Goal: Information Seeking & Learning: Find specific page/section

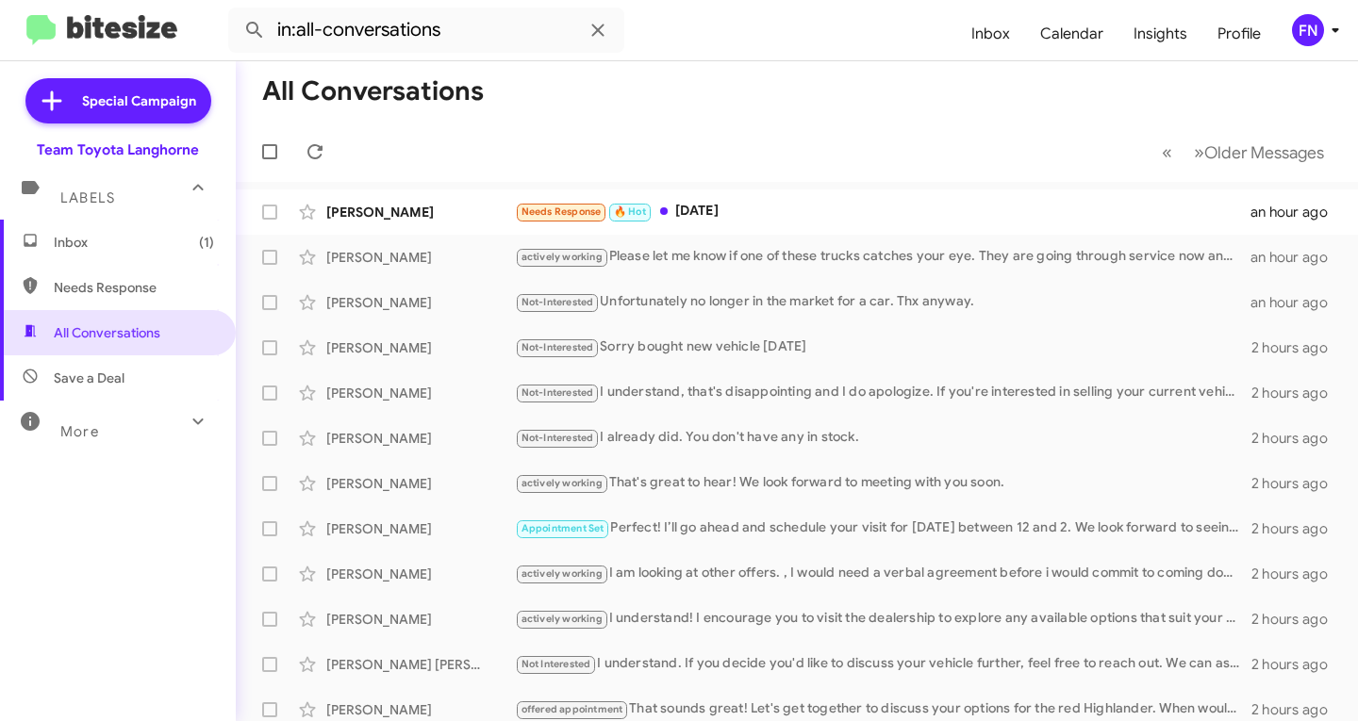
click at [124, 274] on span "Needs Response" at bounding box center [118, 287] width 236 height 45
type input "in:needs-response"
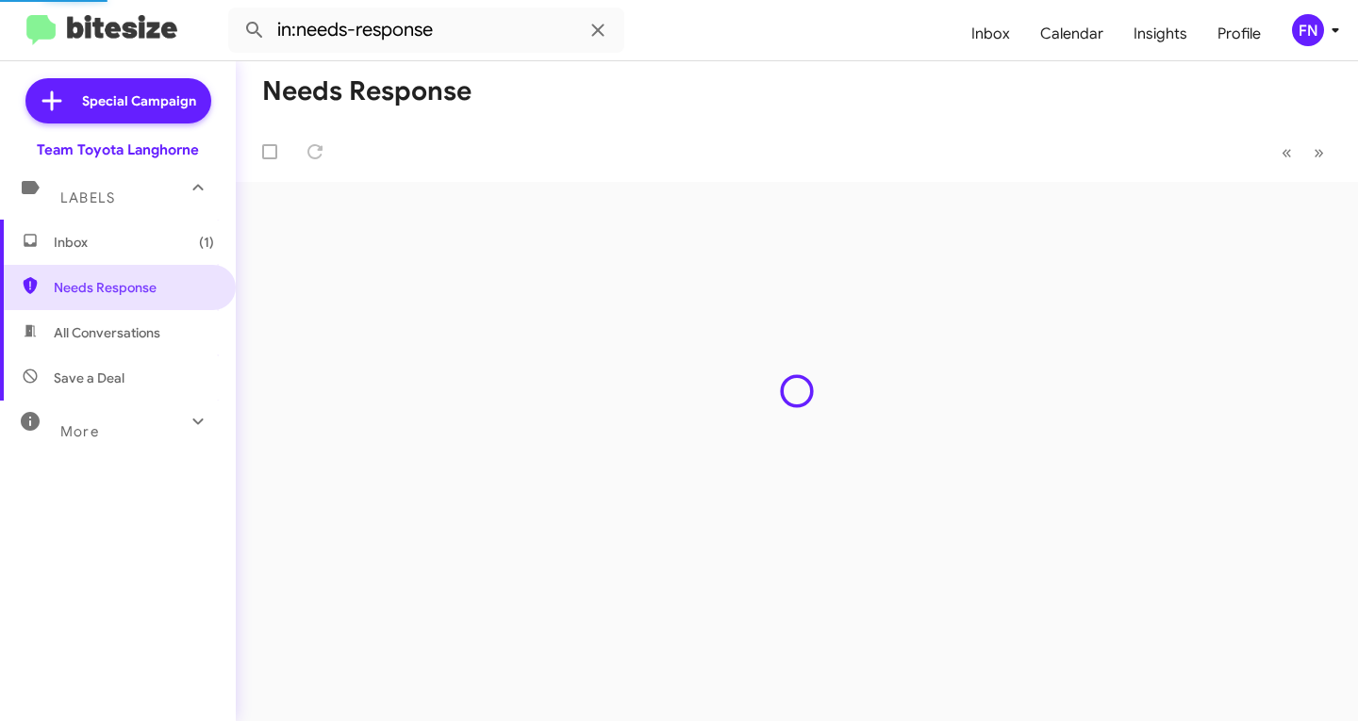
click at [135, 255] on span "Inbox (1)" at bounding box center [118, 242] width 236 height 45
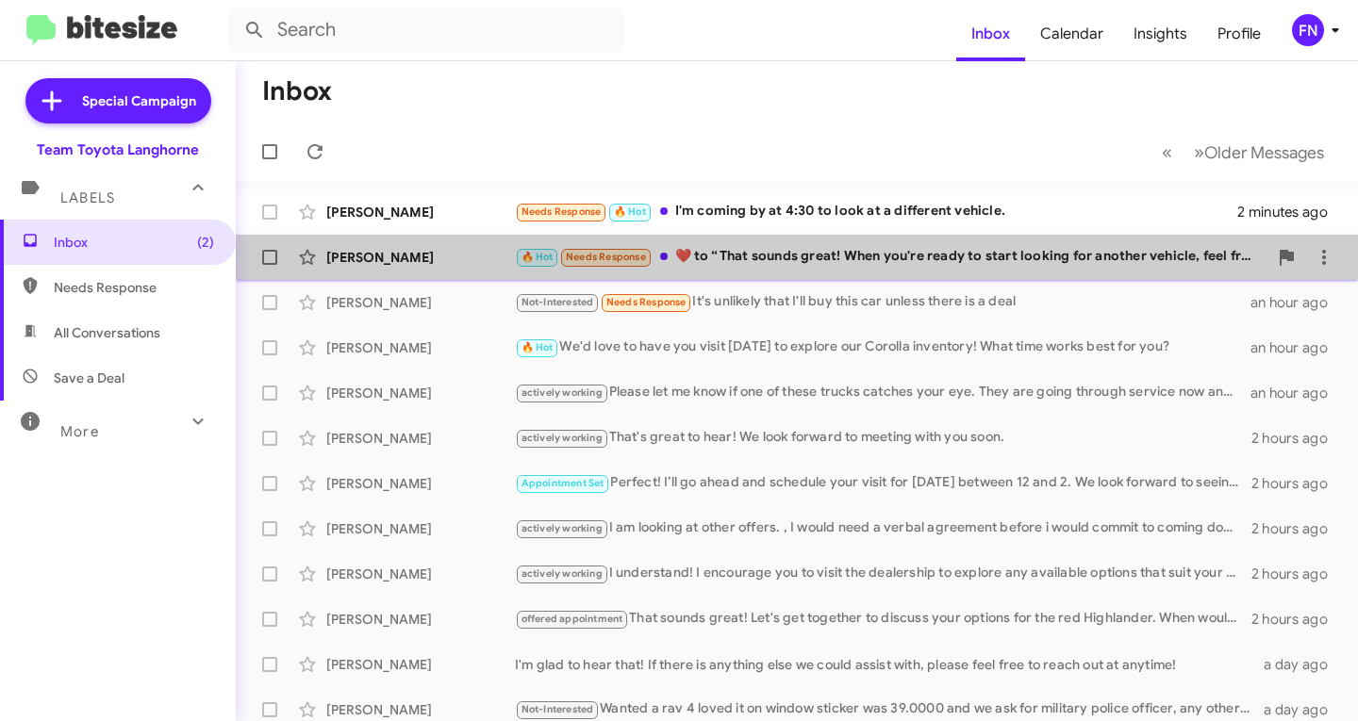
click at [842, 271] on div "[PERSON_NAME] 🔥 Hot Needs Response ​❤️​ to “ That sounds great! When you're rea…" at bounding box center [797, 258] width 1092 height 38
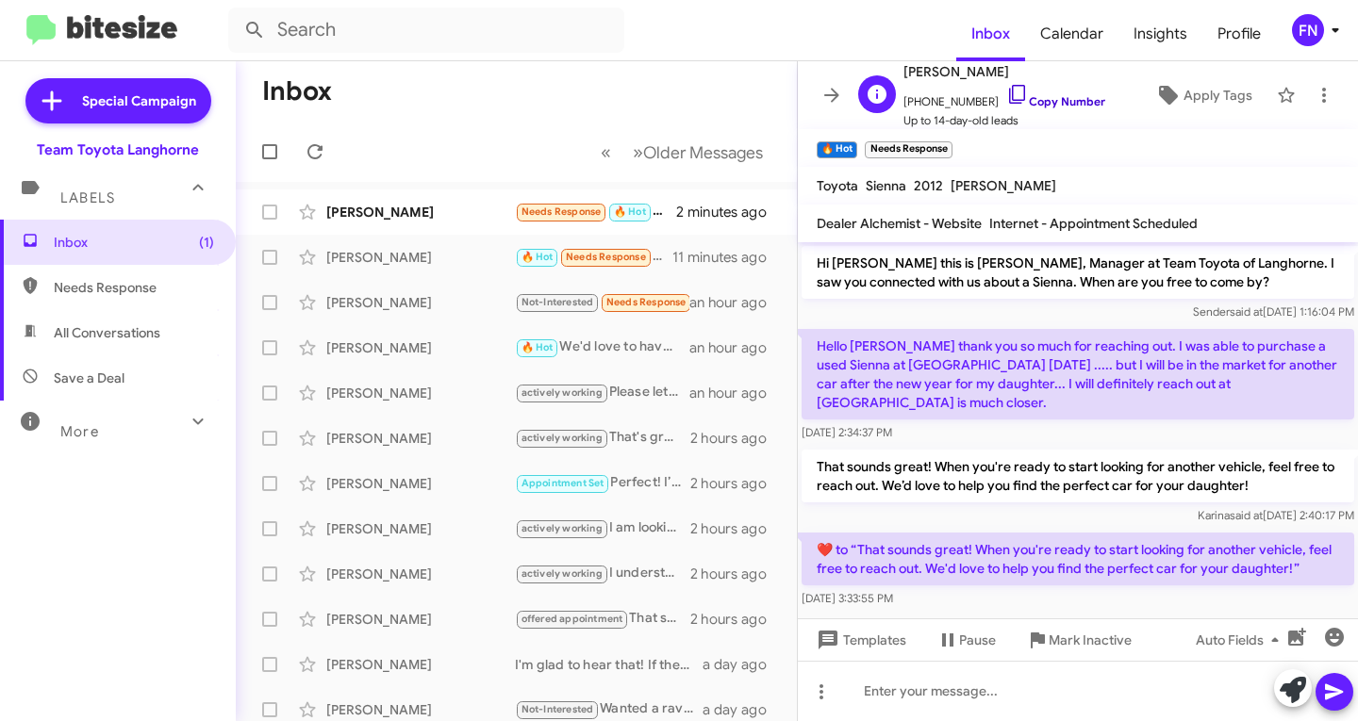
drag, startPoint x: 1049, startPoint y: 100, endPoint x: 1037, endPoint y: 101, distance: 12.3
click at [1049, 101] on link "Copy Number" at bounding box center [1055, 101] width 99 height 14
click at [1203, 96] on span "Apply Tags" at bounding box center [1218, 95] width 69 height 34
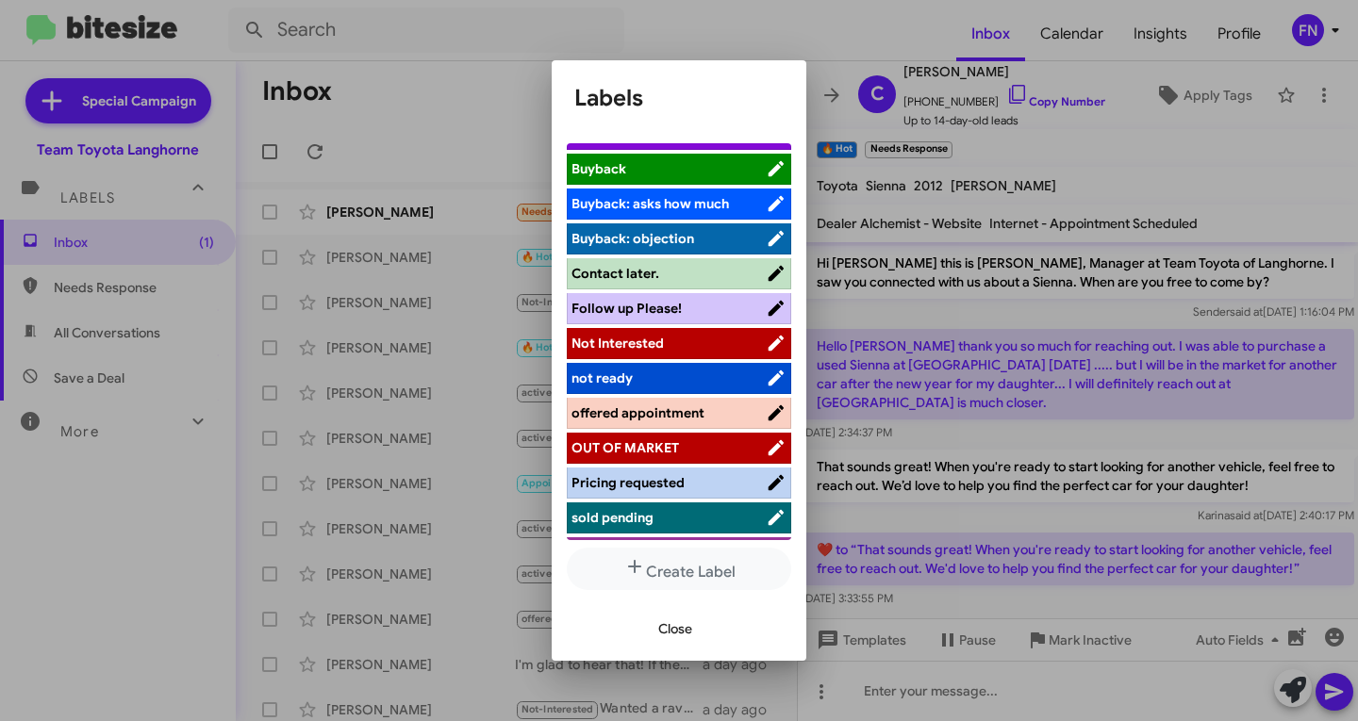
scroll to position [267, 0]
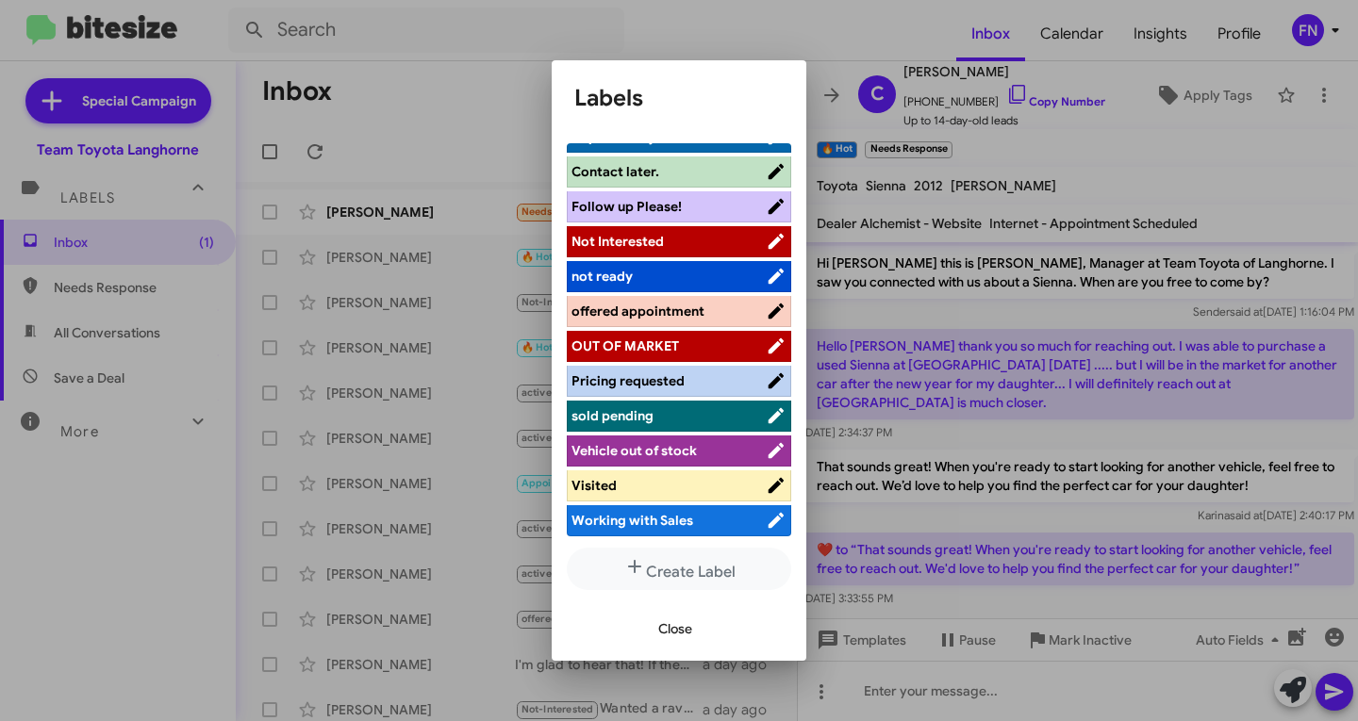
click at [685, 229] on li "Not Interested" at bounding box center [679, 241] width 224 height 31
drag, startPoint x: 693, startPoint y: 244, endPoint x: 688, endPoint y: 255, distance: 11.4
click at [690, 244] on span "Not Interested" at bounding box center [669, 241] width 194 height 19
click at [672, 628] on span "Close" at bounding box center [675, 629] width 34 height 34
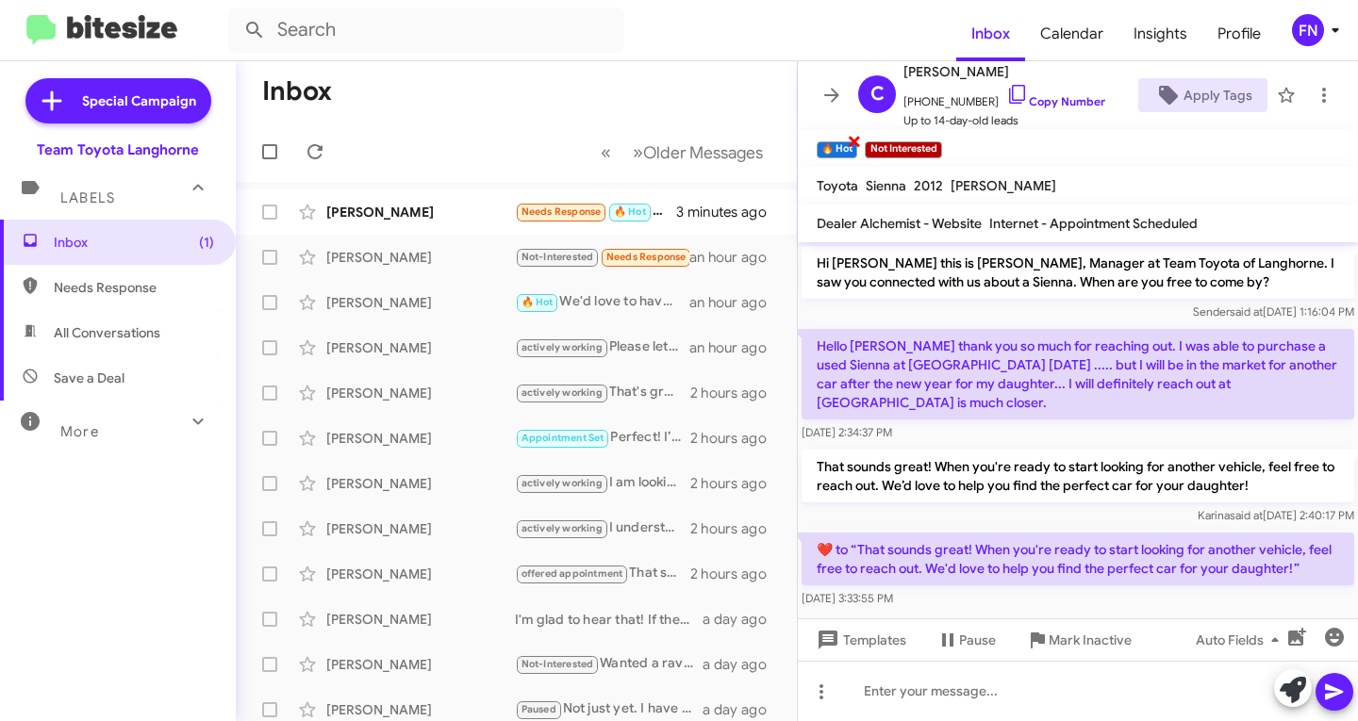
click at [857, 141] on span "×" at bounding box center [854, 140] width 15 height 23
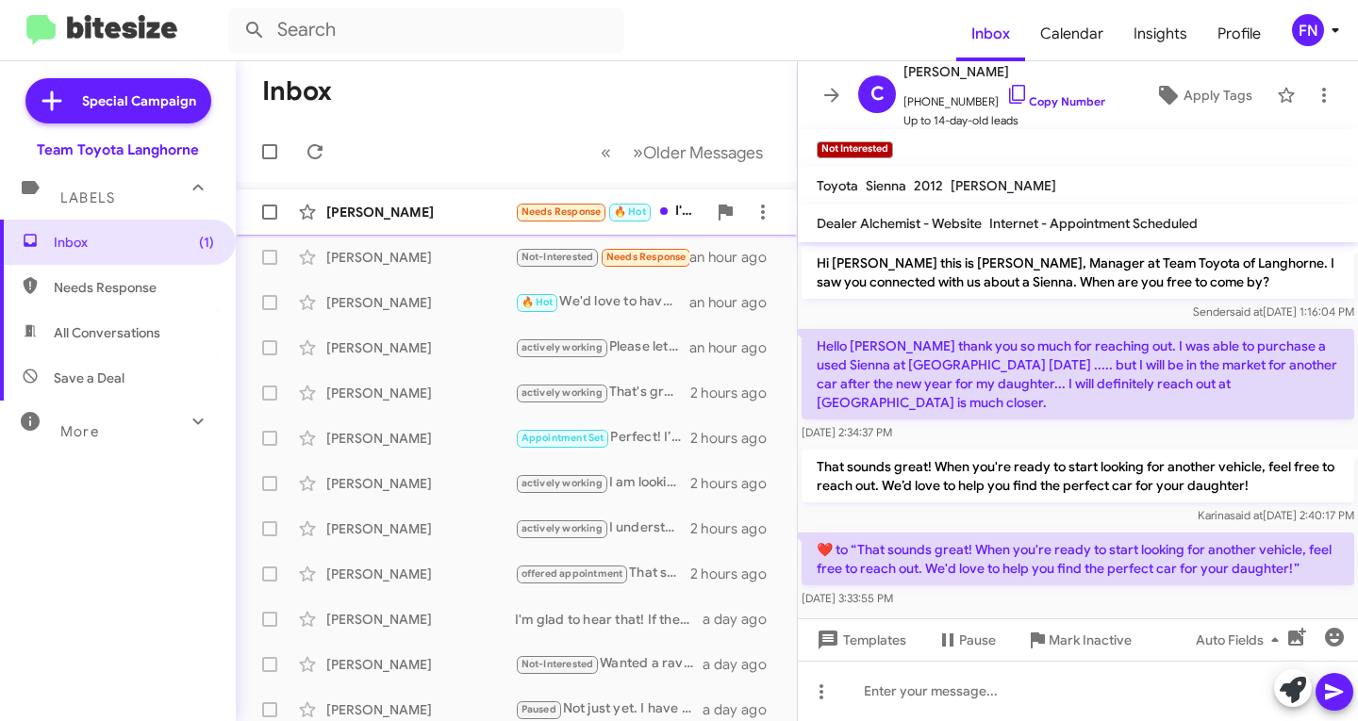
click at [426, 217] on div "[PERSON_NAME]" at bounding box center [420, 212] width 189 height 19
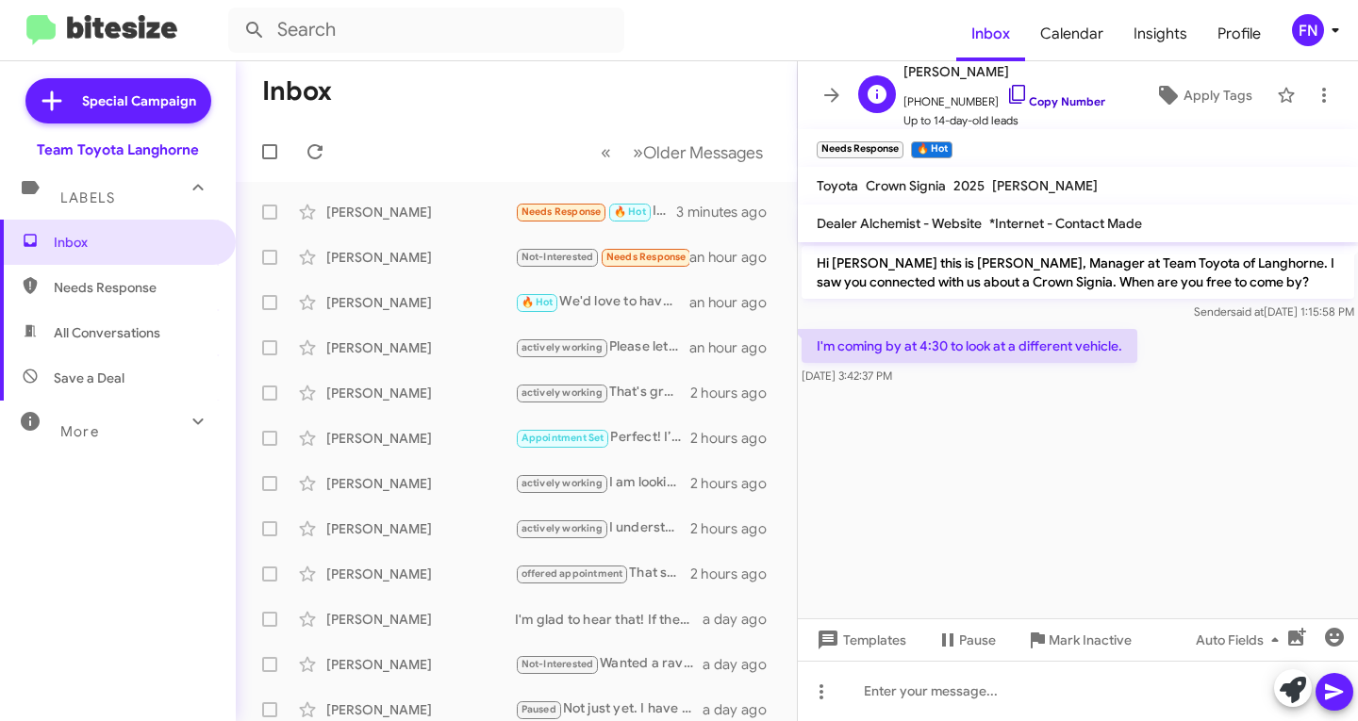
click at [1055, 102] on link "Copy Number" at bounding box center [1055, 101] width 99 height 14
click at [323, 30] on input "text" at bounding box center [426, 30] width 396 height 45
click at [236, 11] on button at bounding box center [255, 30] width 38 height 38
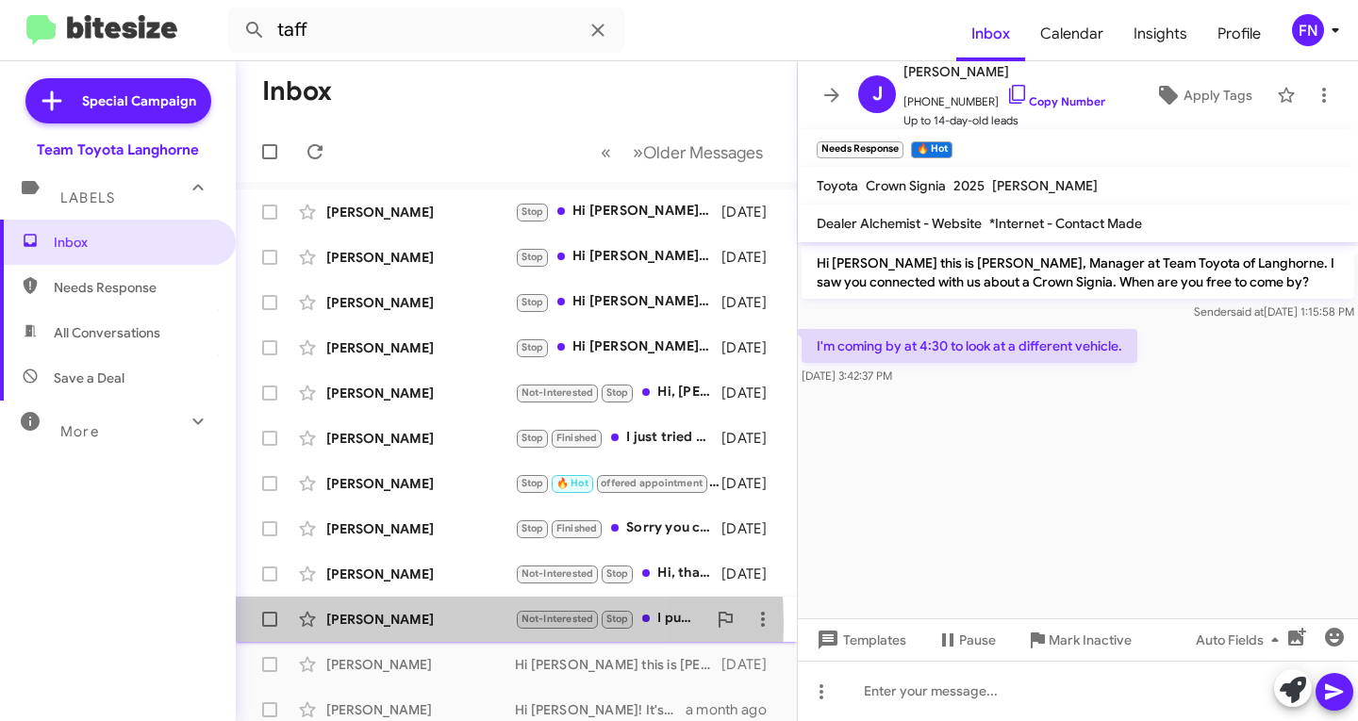
drag, startPoint x: 366, startPoint y: 624, endPoint x: 347, endPoint y: 567, distance: 60.5
click at [365, 624] on div "[PERSON_NAME]" at bounding box center [420, 619] width 189 height 19
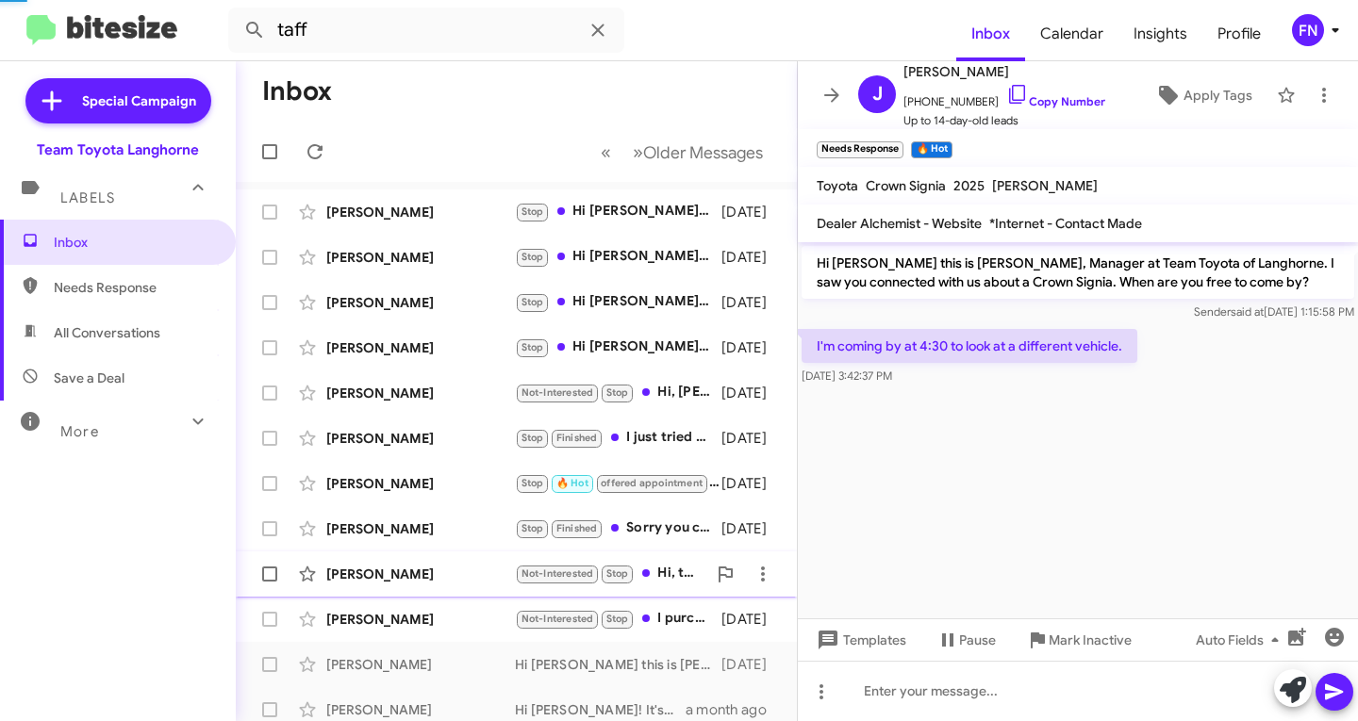
click at [347, 565] on div "[PERSON_NAME]" at bounding box center [420, 574] width 189 height 19
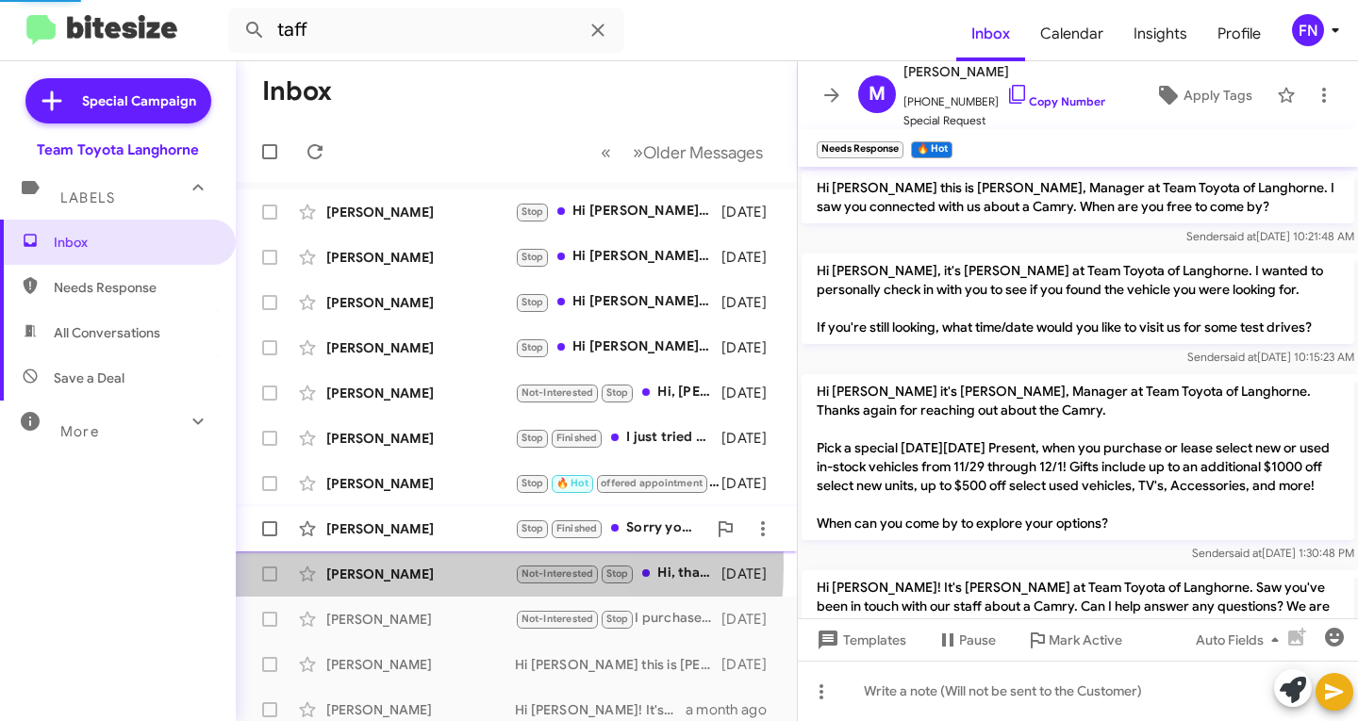
scroll to position [600, 0]
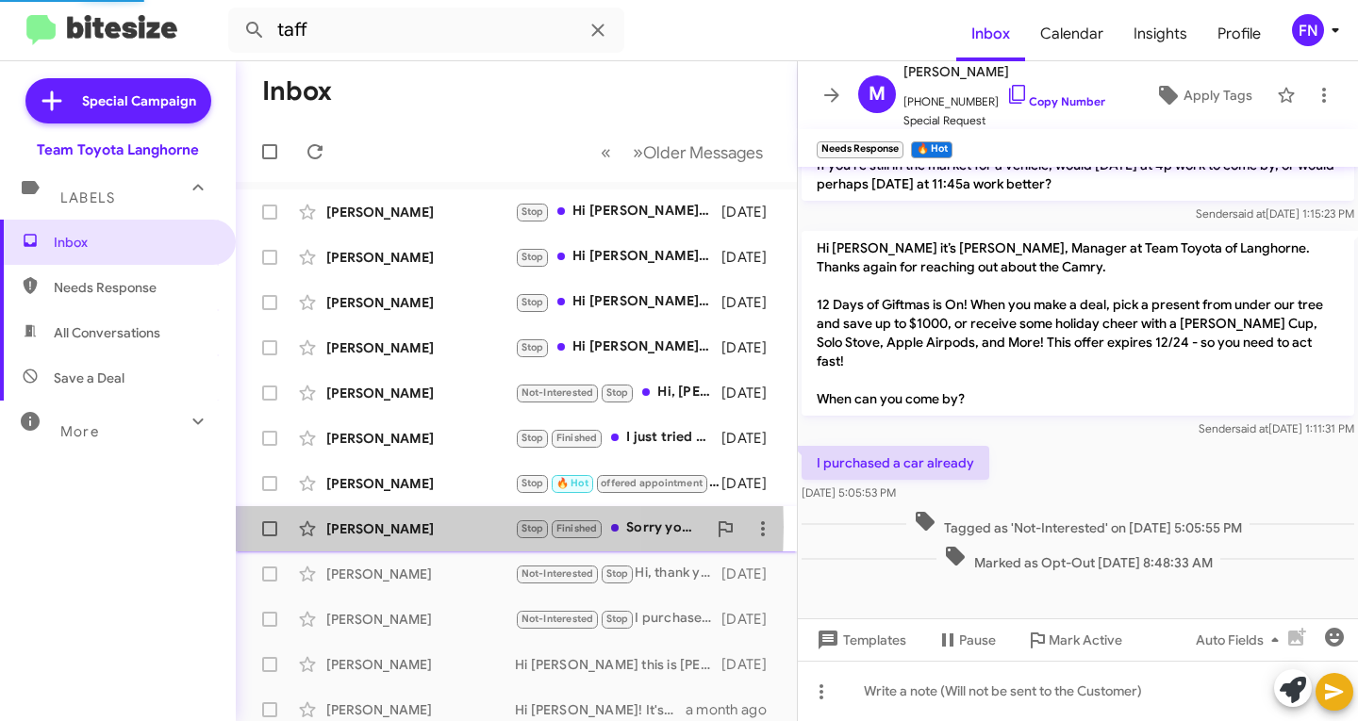
click at [353, 527] on div "[PERSON_NAME]" at bounding box center [420, 529] width 189 height 19
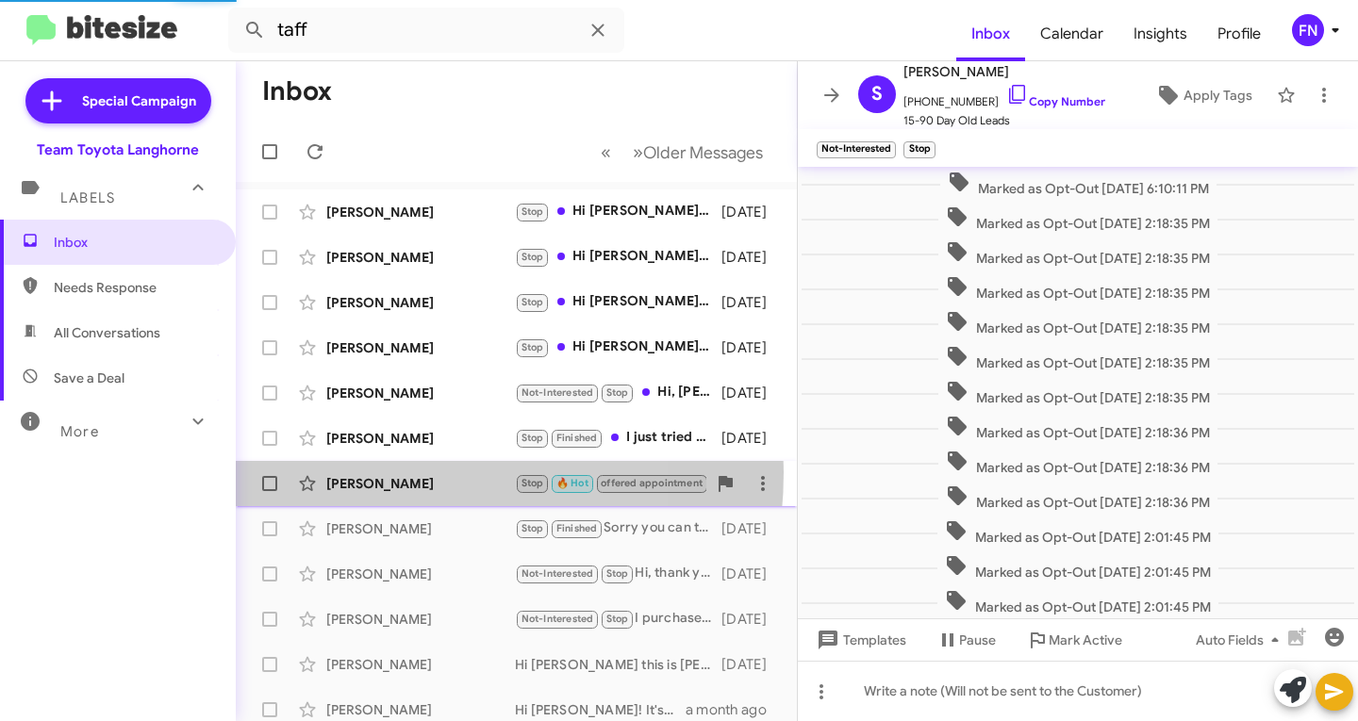
click at [366, 473] on div "[PERSON_NAME] Stop 🔥 Hot offered appointment STOP [DATE]" at bounding box center [516, 484] width 531 height 38
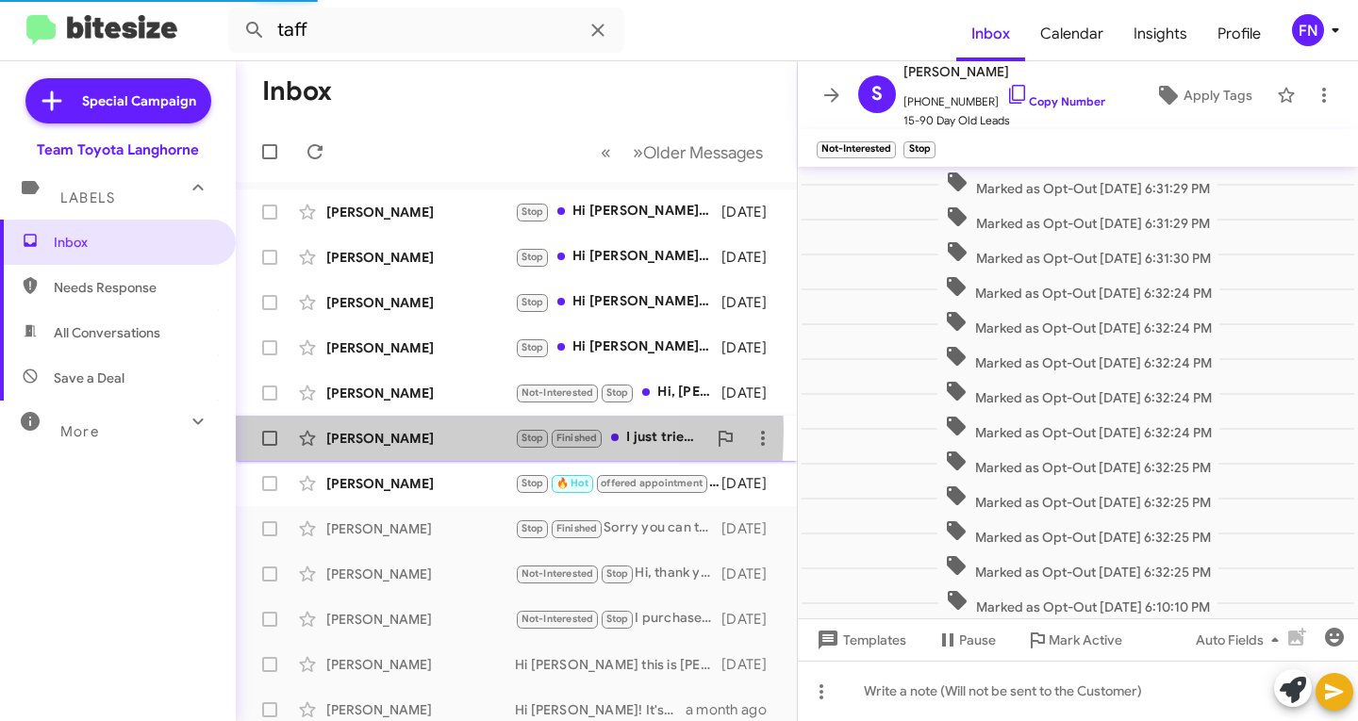
click at [372, 430] on div "[PERSON_NAME]" at bounding box center [420, 438] width 189 height 19
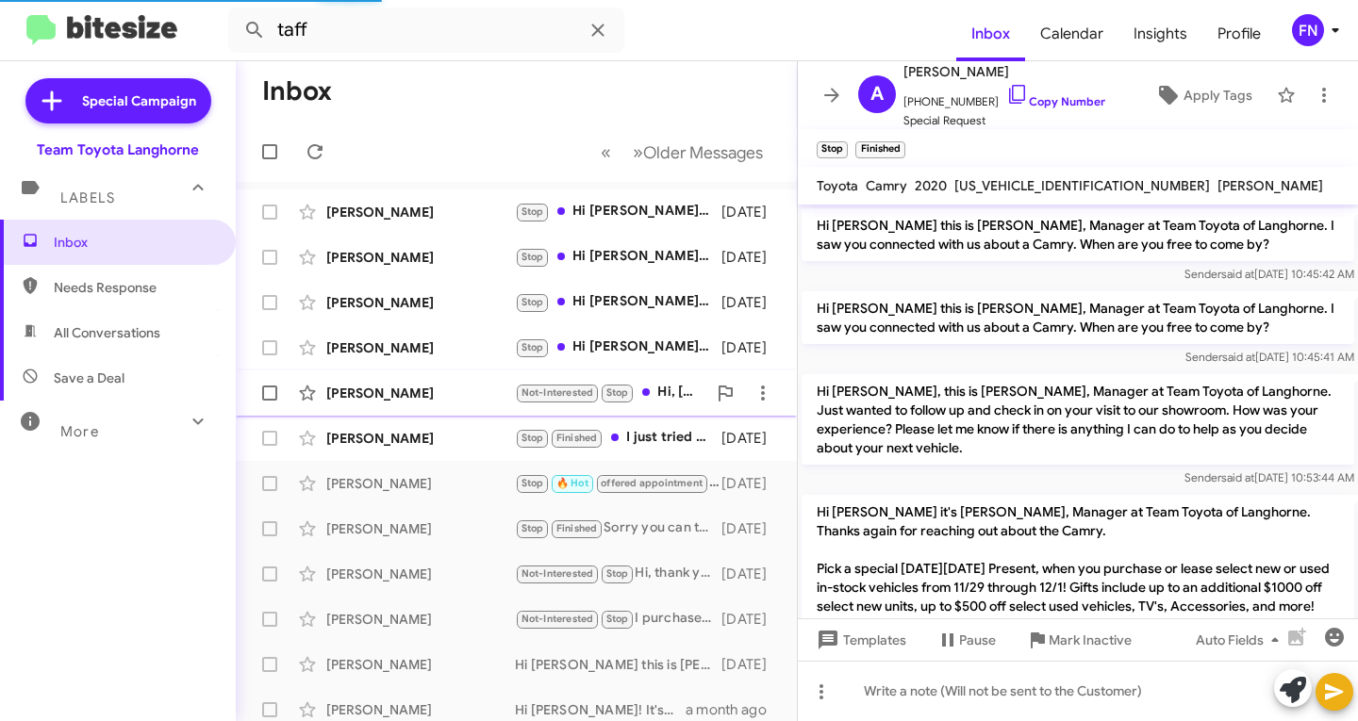
click at [374, 405] on div "[PERSON_NAME] Not-Interested Stop Hi, [PERSON_NAME]. Thanks for reaching out. I…" at bounding box center [516, 393] width 531 height 38
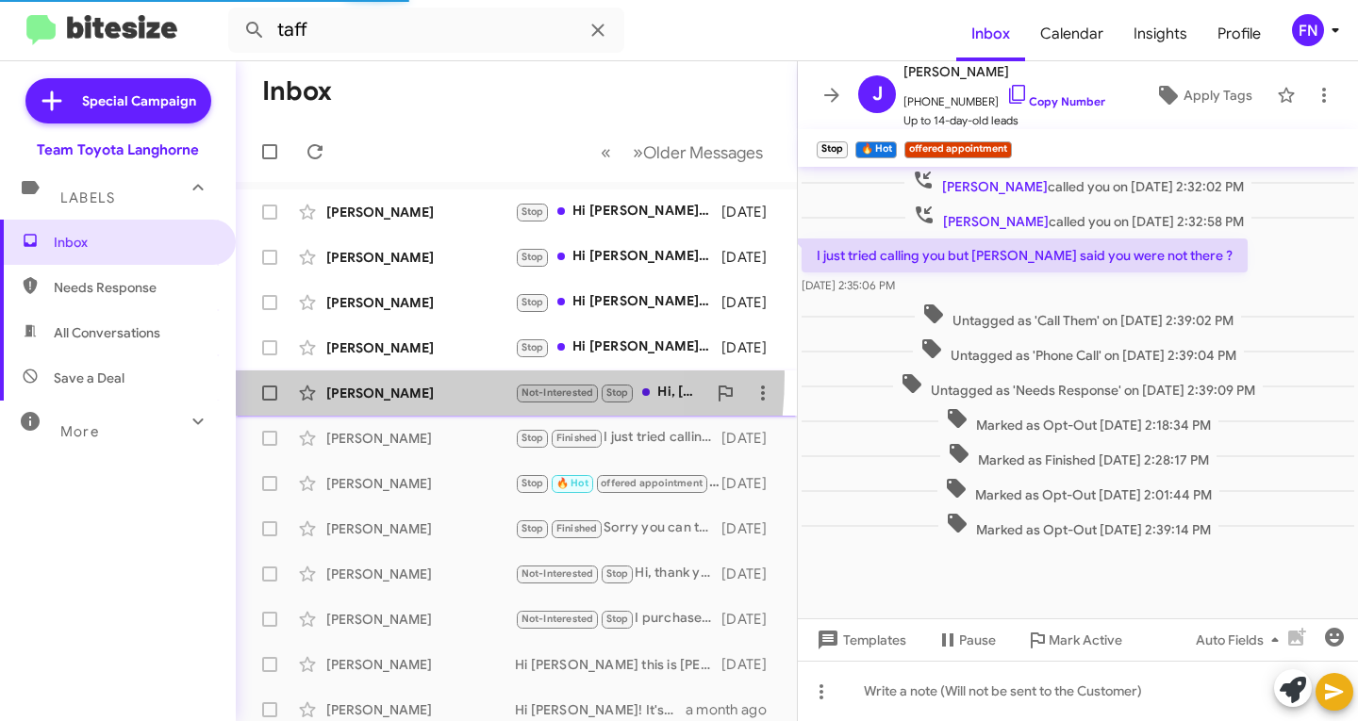
click at [374, 374] on div "[PERSON_NAME] Not-Interested Stop Hi, [PERSON_NAME]. Thanks for reaching out. I…" at bounding box center [516, 393] width 531 height 38
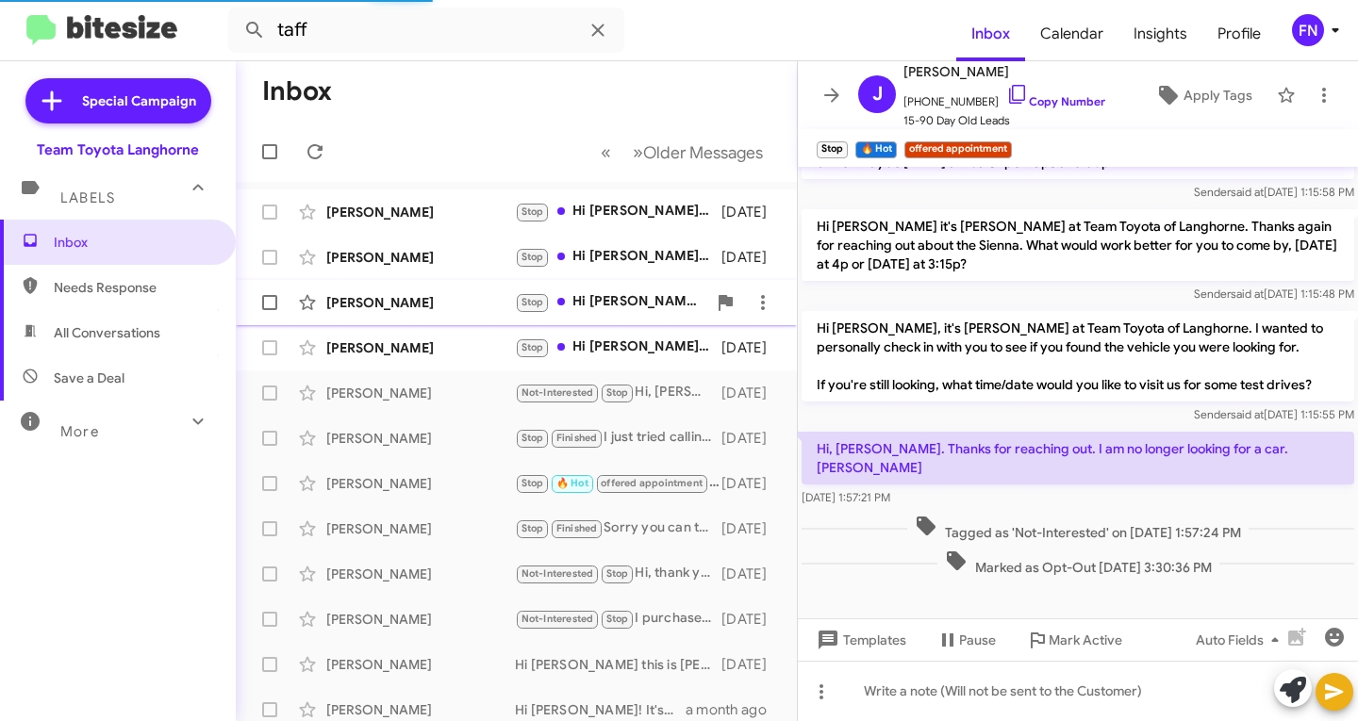
click at [371, 288] on div "[PERSON_NAME] Stop Hi [PERSON_NAME]! It's [PERSON_NAME] at Team Toyota of Langh…" at bounding box center [516, 303] width 531 height 38
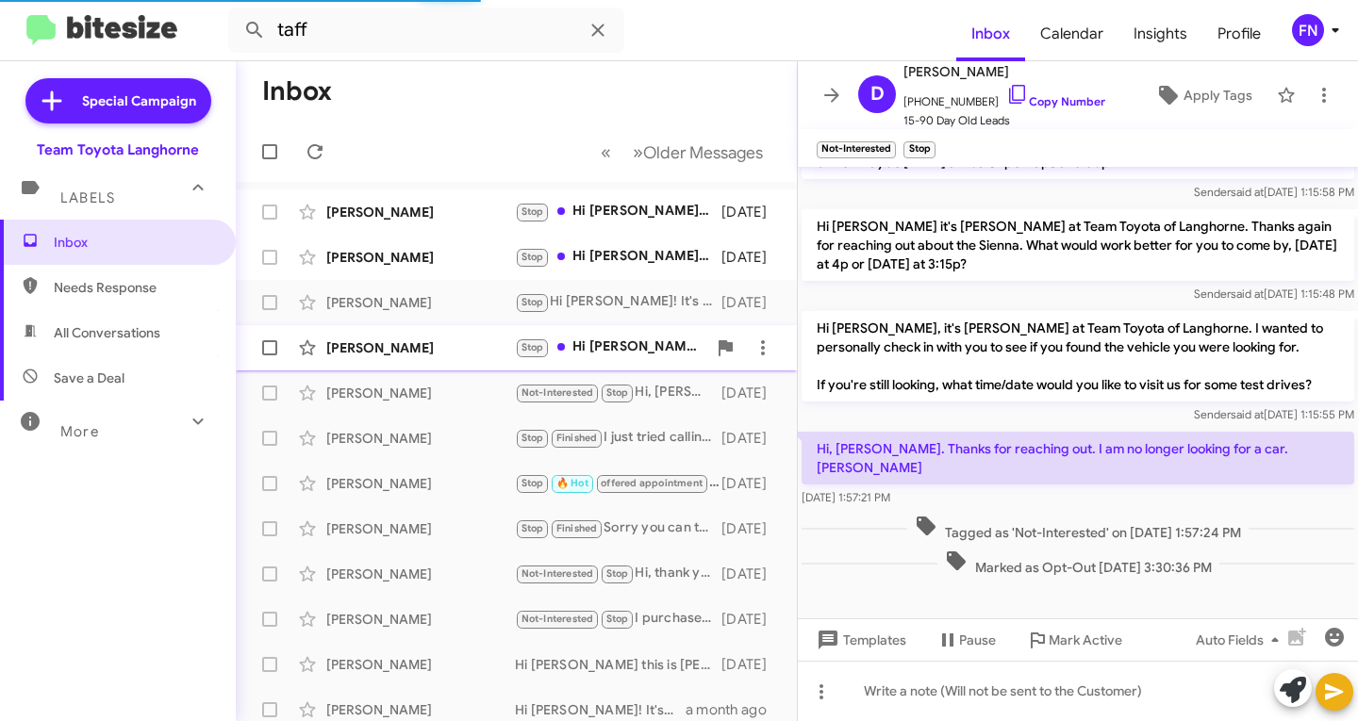
click at [379, 335] on div "[PERSON_NAME] Stop Hi [PERSON_NAME] it's [PERSON_NAME] at Team Toyota of Langho…" at bounding box center [516, 348] width 531 height 38
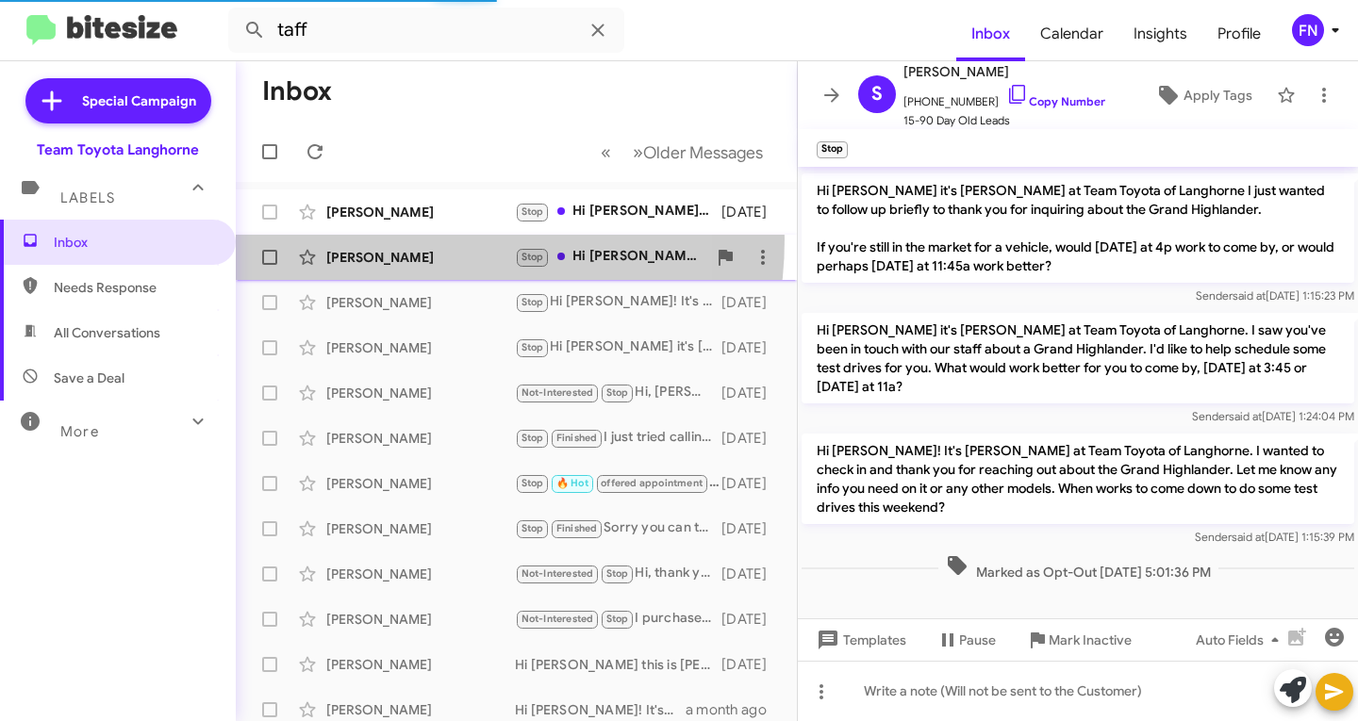
click at [389, 239] on div "[PERSON_NAME] Stop Hi [PERSON_NAME] it's [PERSON_NAME] at Team Toyota of Langho…" at bounding box center [516, 258] width 531 height 38
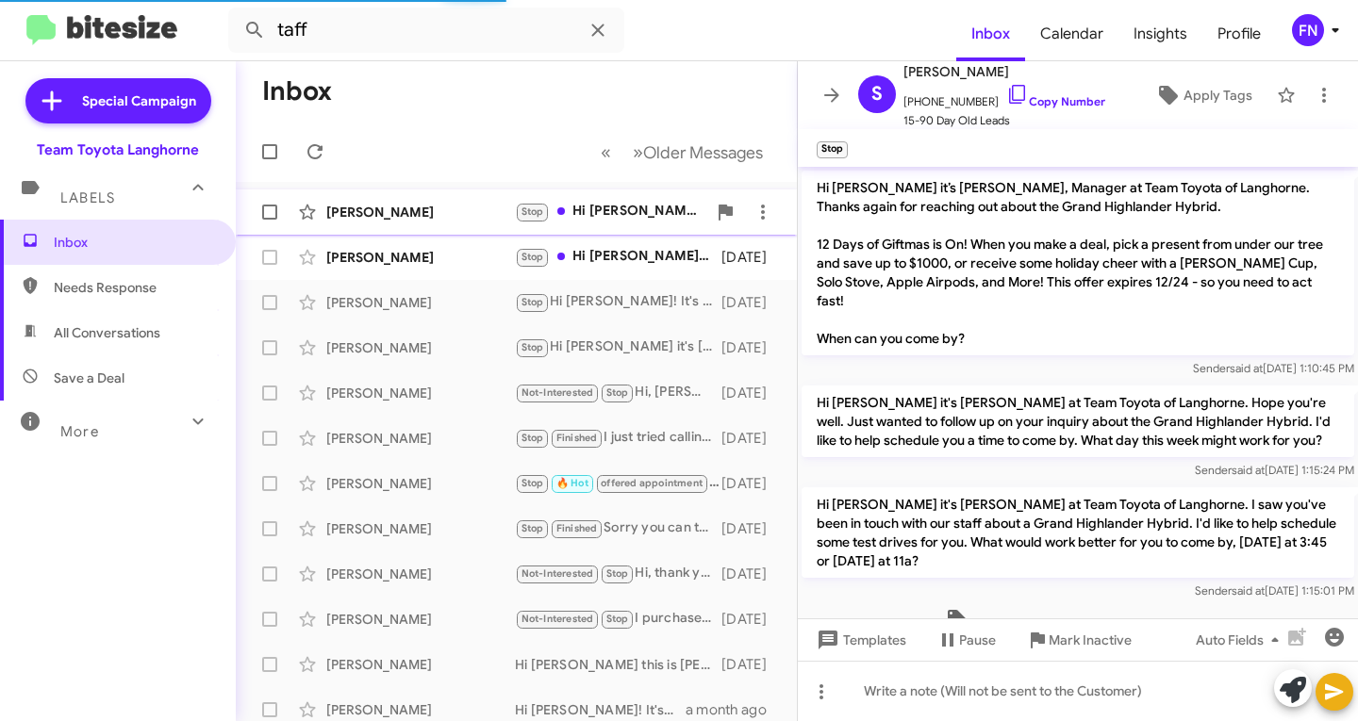
click at [398, 200] on div "[PERSON_NAME] Stop Hi Seamus it's [PERSON_NAME] at Team Toyota of Langhorne. I …" at bounding box center [516, 212] width 531 height 38
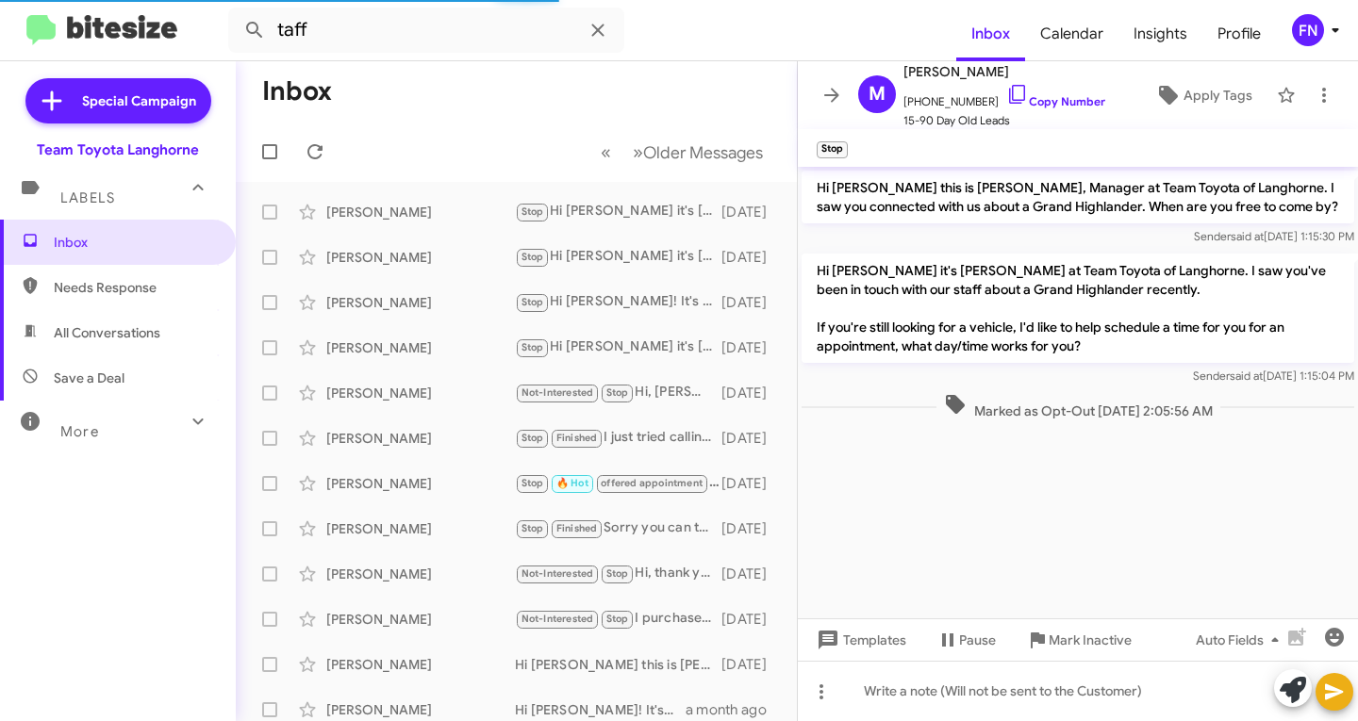
scroll to position [340, 0]
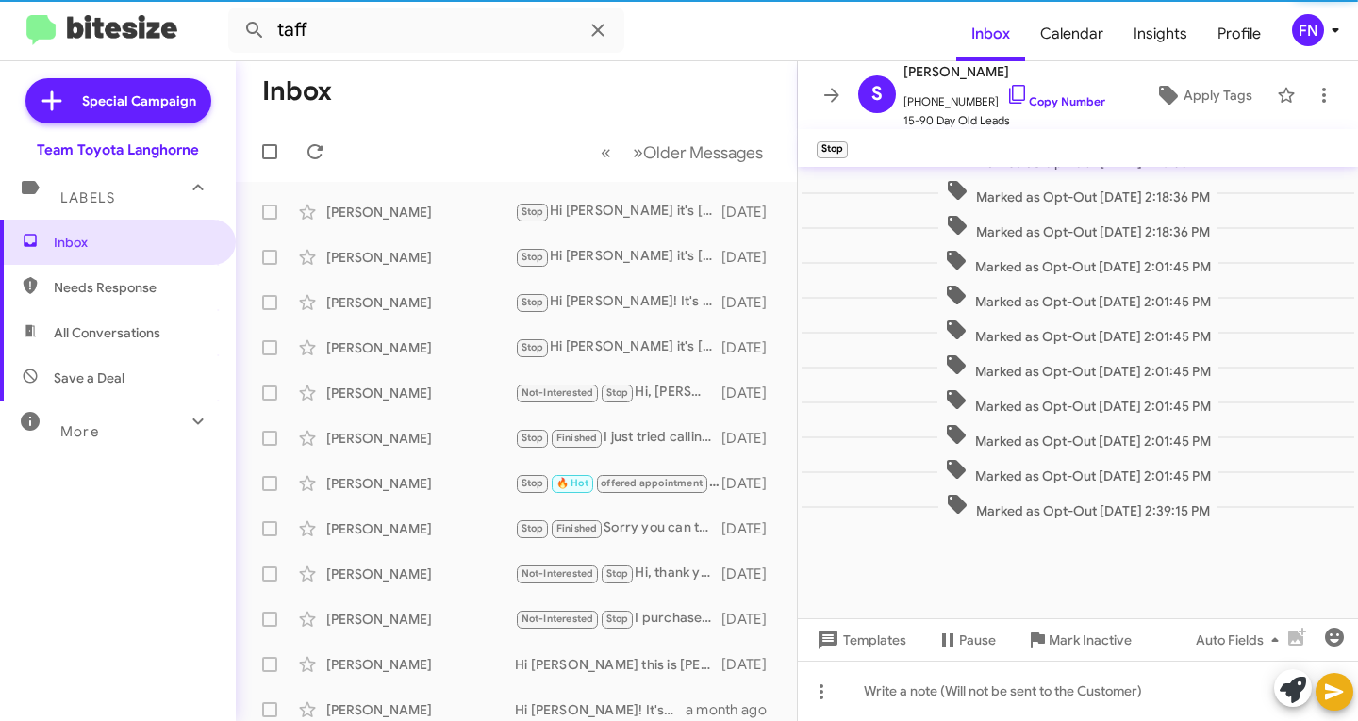
click at [74, 357] on span "Save a Deal" at bounding box center [118, 378] width 236 height 45
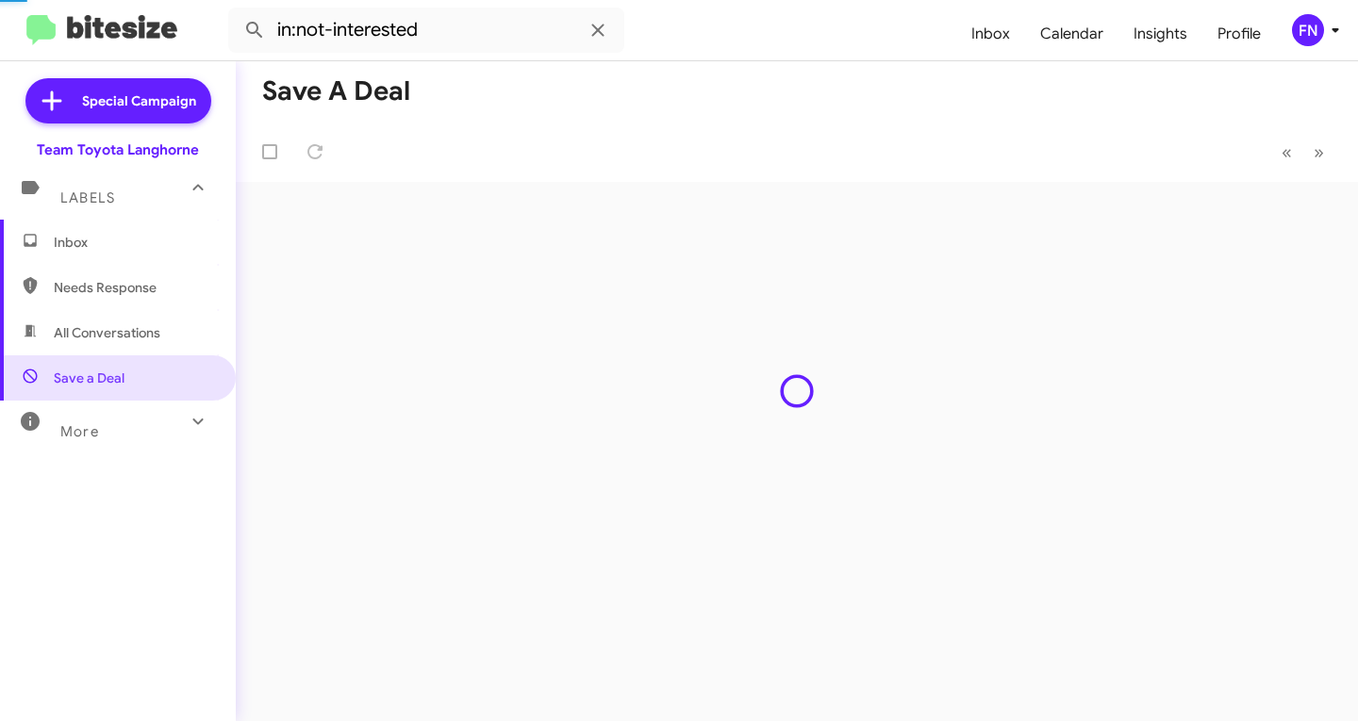
click at [97, 318] on span "All Conversations" at bounding box center [118, 332] width 236 height 45
type input "in:all-conversations"
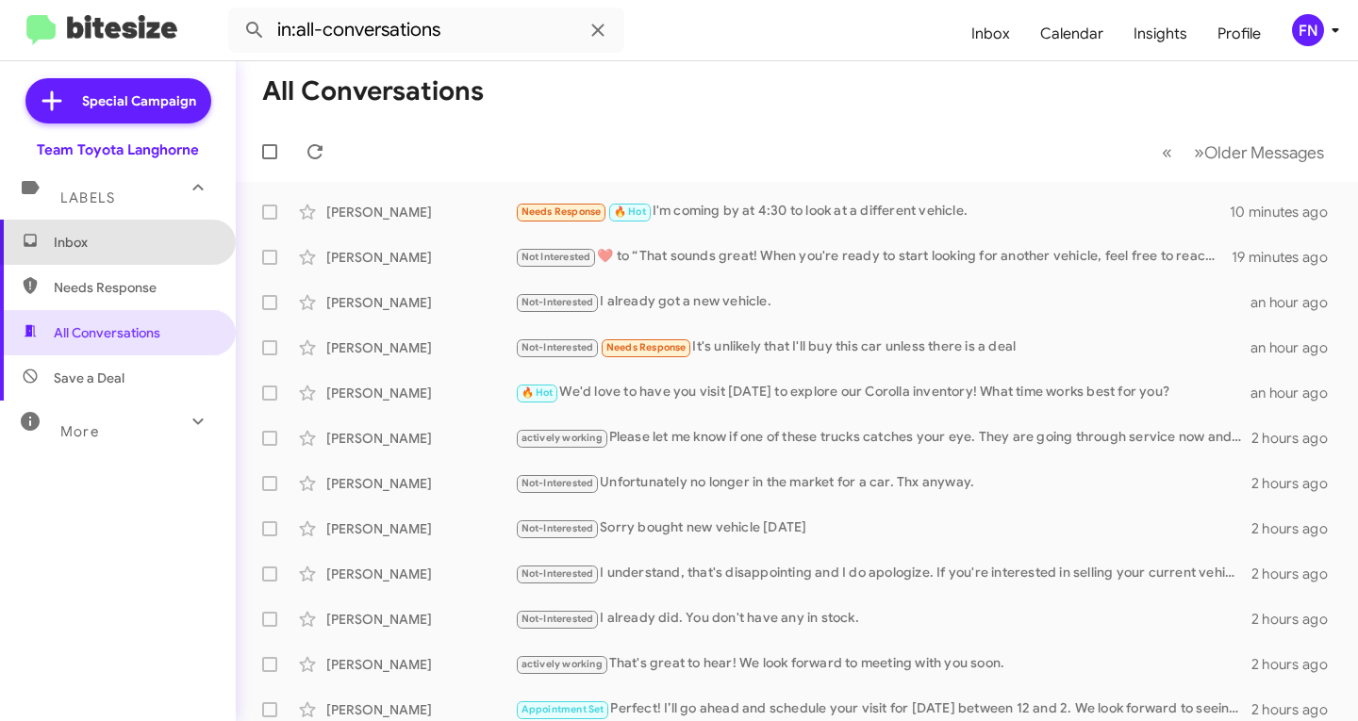
click at [161, 260] on span "Inbox" at bounding box center [118, 242] width 236 height 45
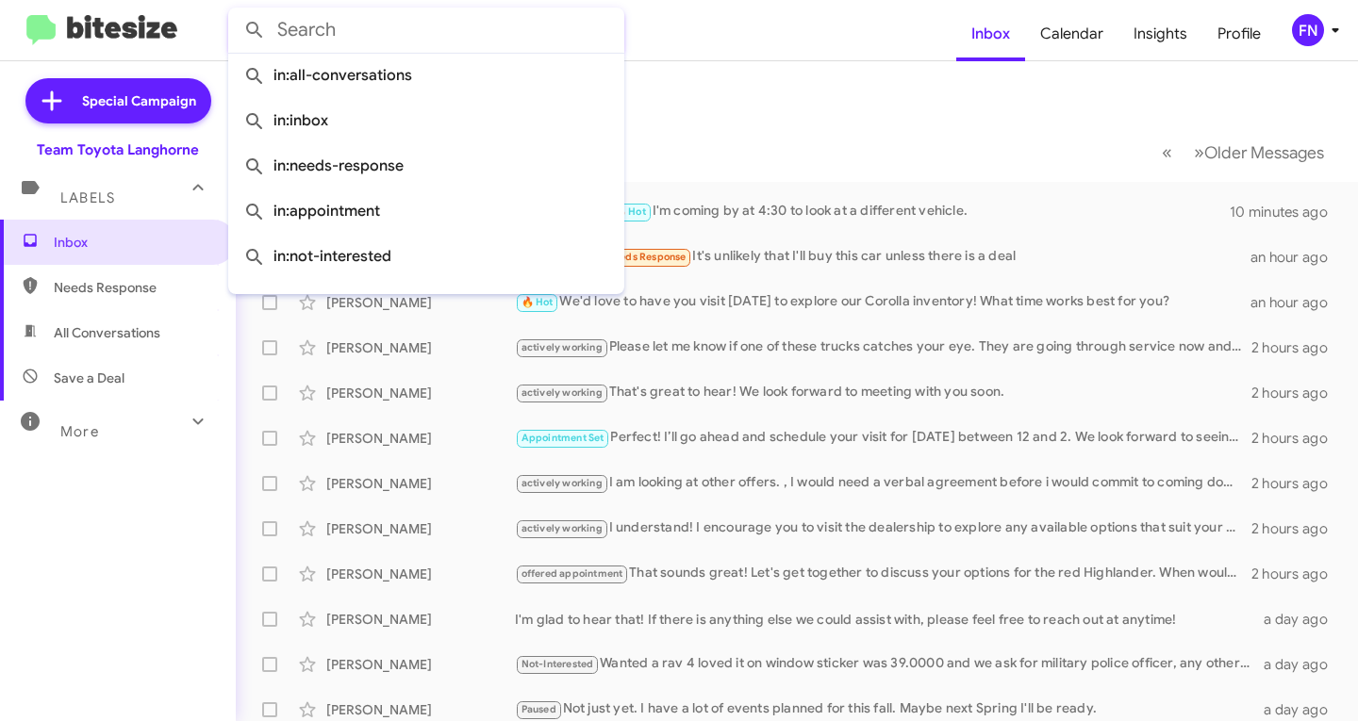
click at [340, 36] on input "text" at bounding box center [426, 30] width 396 height 45
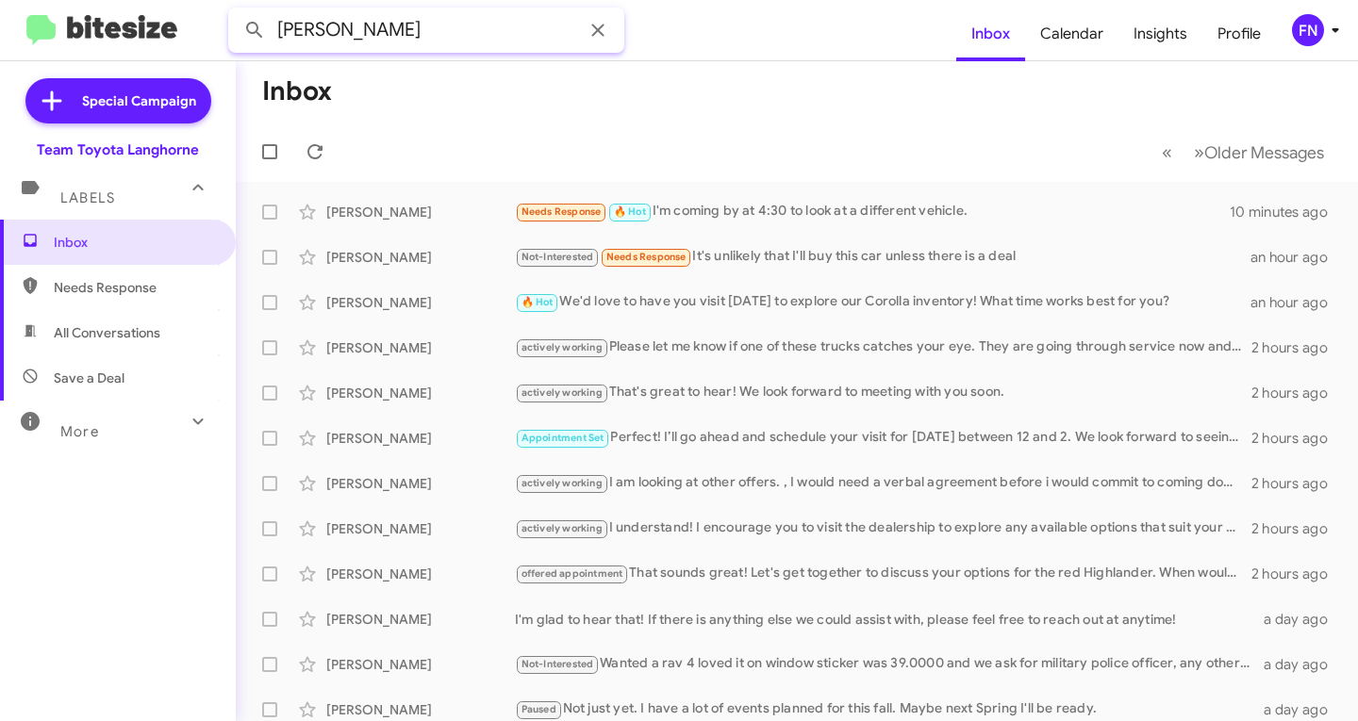
type input "[PERSON_NAME]"
click at [236, 11] on button at bounding box center [255, 30] width 38 height 38
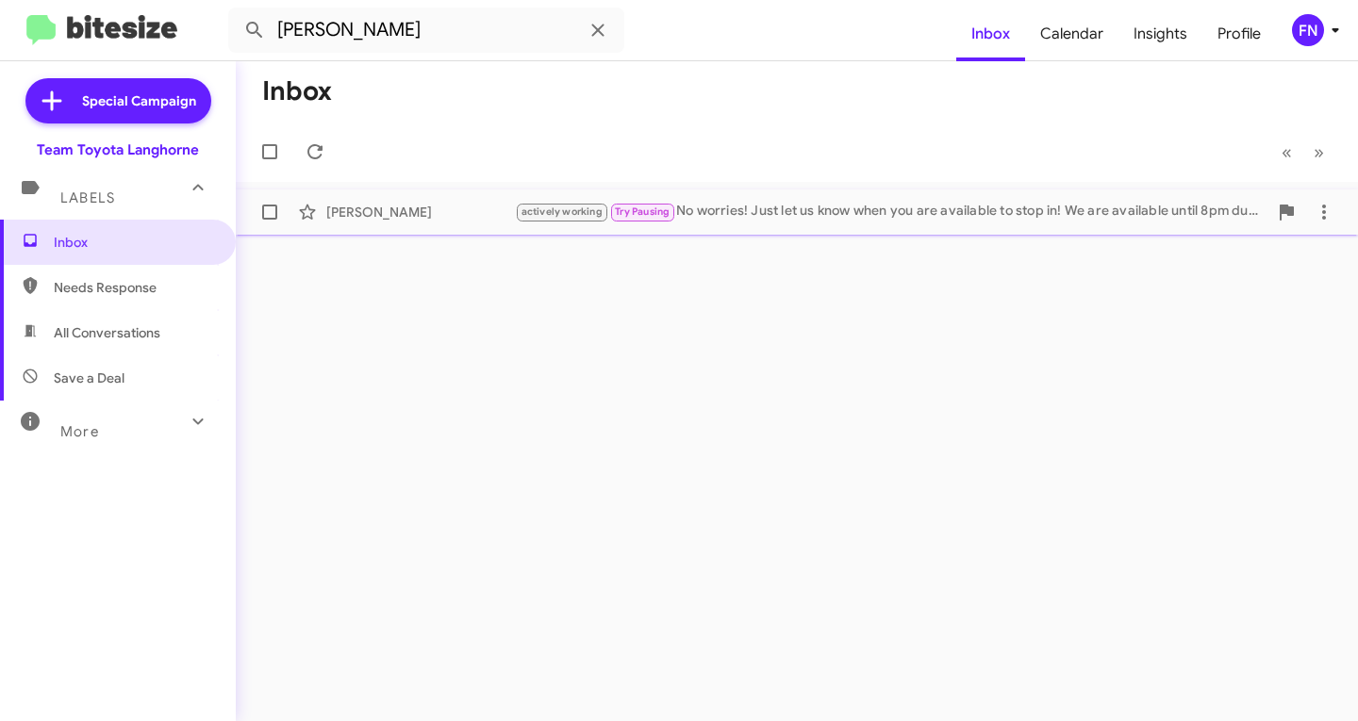
click at [411, 223] on div "[PERSON_NAME] actively working Try Pausing No worries! Just let us know when yo…" at bounding box center [797, 212] width 1092 height 38
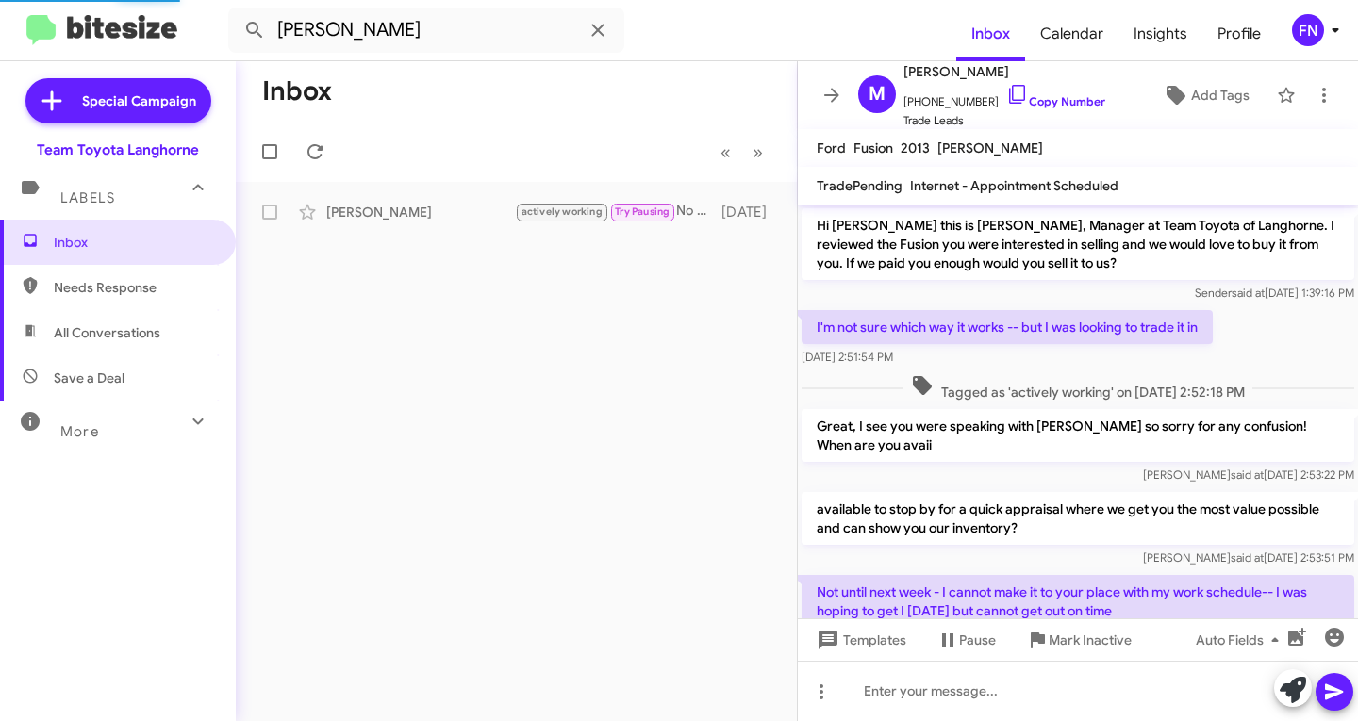
scroll to position [152, 0]
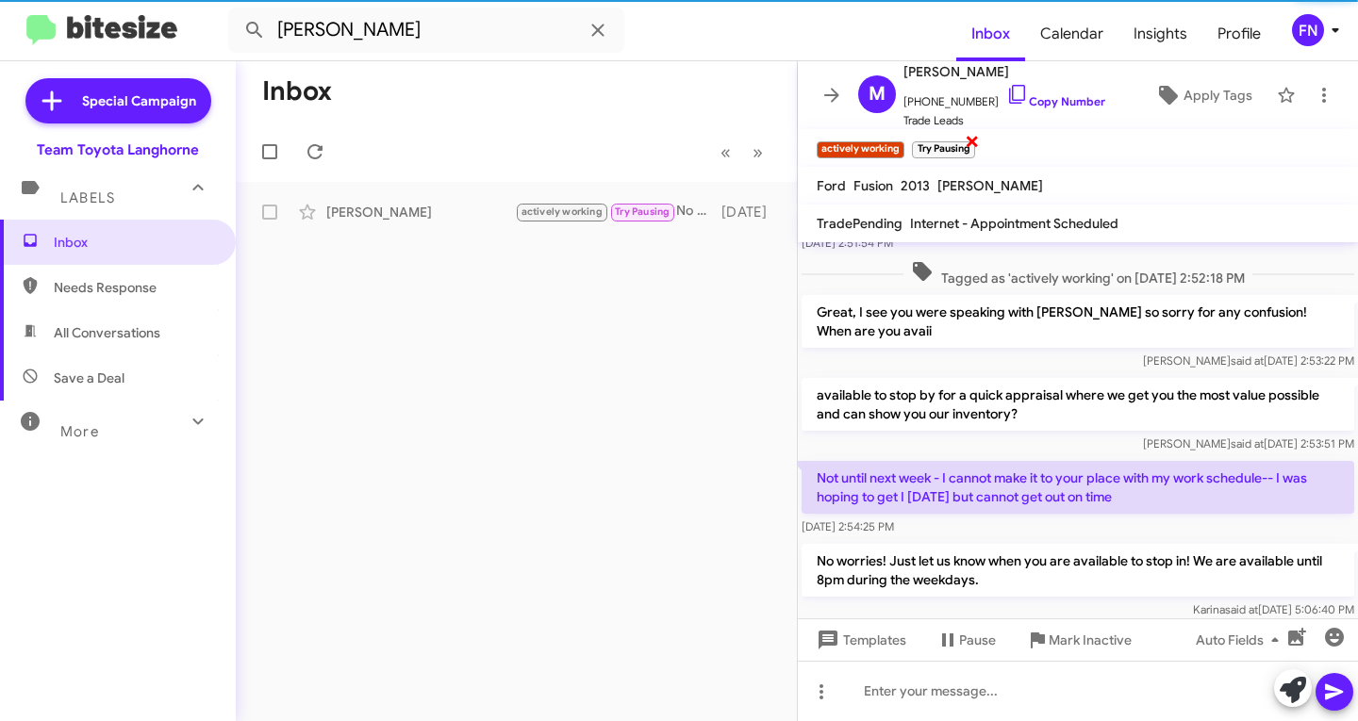
click at [971, 141] on span "×" at bounding box center [972, 140] width 15 height 23
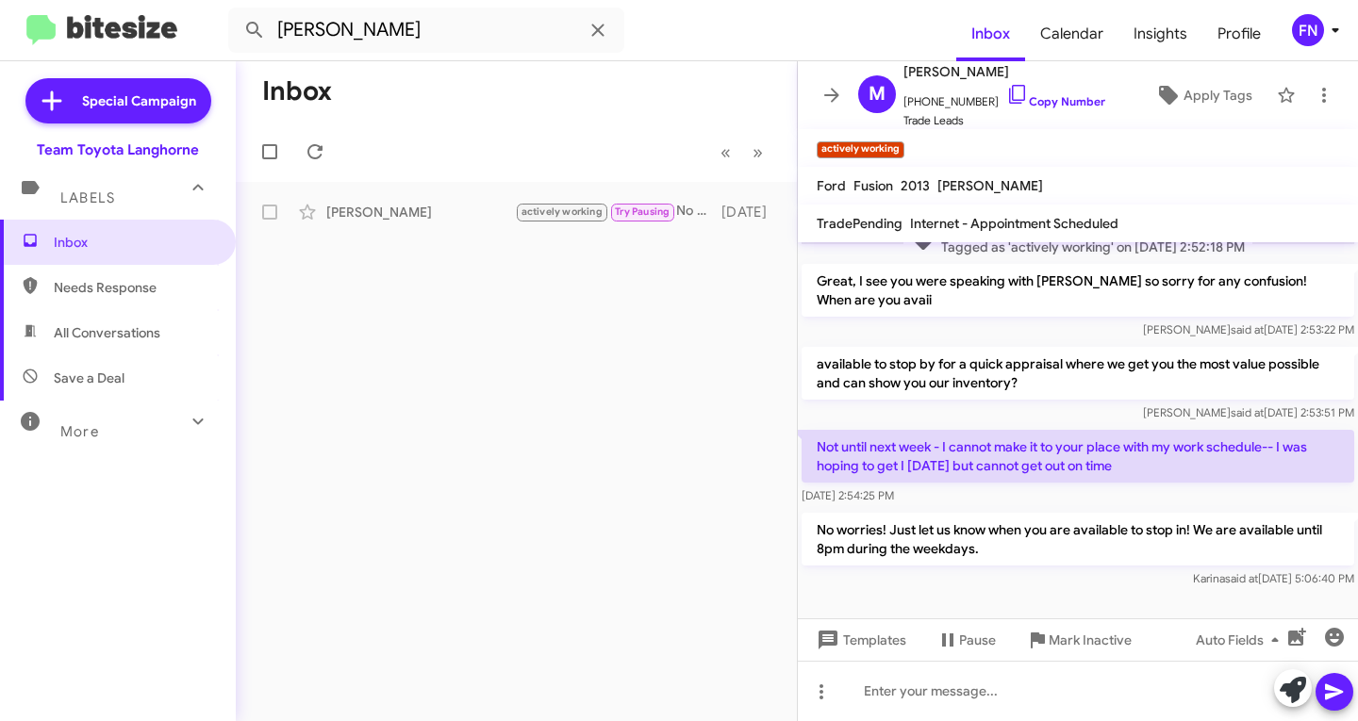
scroll to position [190, 0]
